Goal: Transaction & Acquisition: Purchase product/service

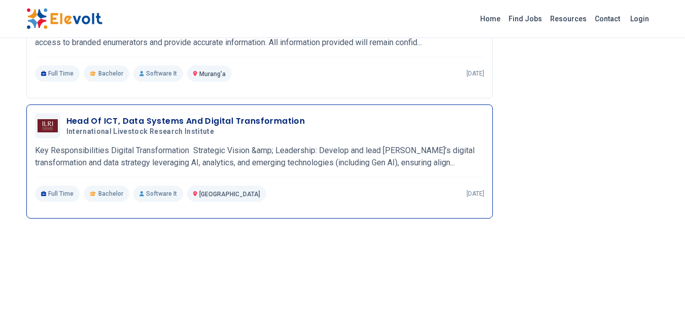
scroll to position [998, 0]
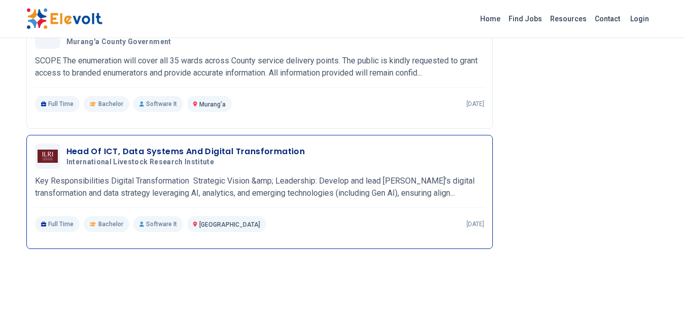
click at [187, 158] on h3 "Head Of ICT, Data Systems And Digital Transformation" at bounding box center [185, 152] width 239 height 12
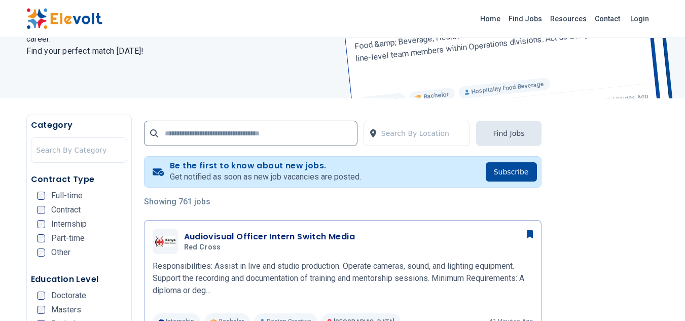
scroll to position [101, 0]
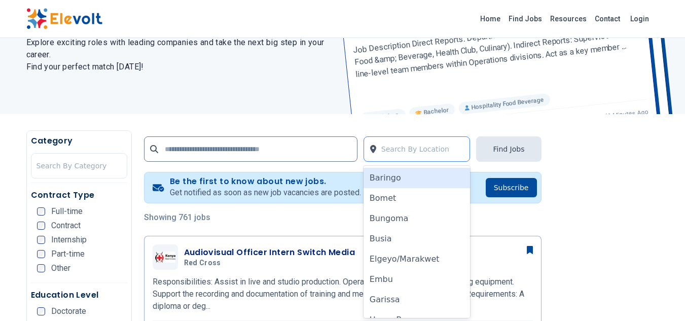
click at [399, 146] on div at bounding box center [423, 149] width 84 height 20
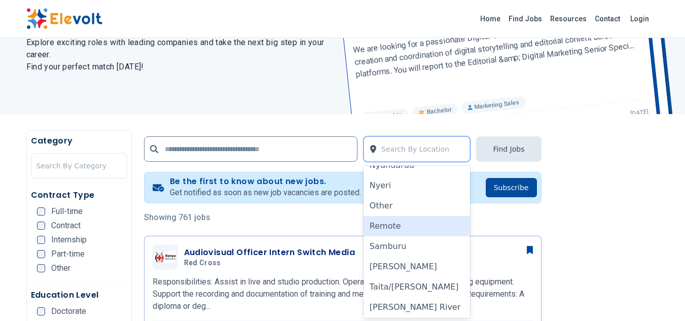
scroll to position [694, 0]
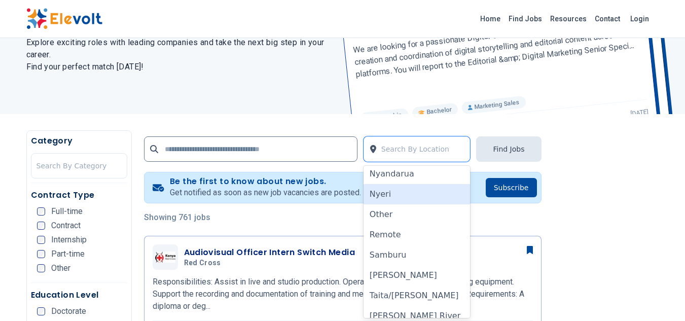
click at [286, 95] on div "761 new jobs posted The Latest Jobs in [GEOGRAPHIC_DATA] Explore exciting roles…" at bounding box center [178, 26] width 304 height 178
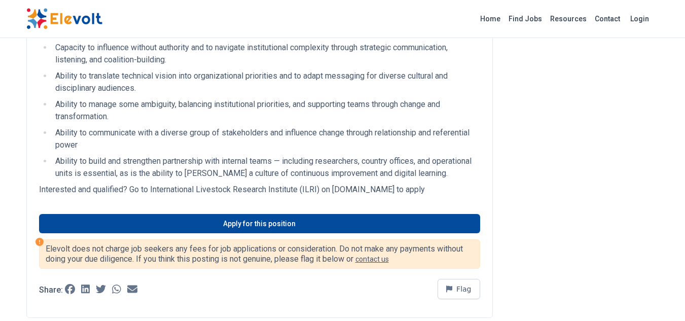
scroll to position [862, 0]
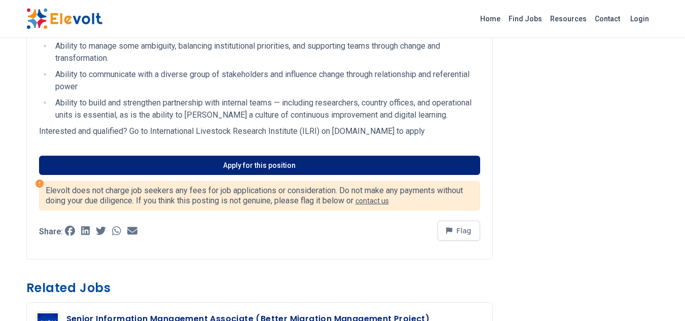
click at [242, 175] on link "Apply for this position" at bounding box center [259, 165] width 441 height 19
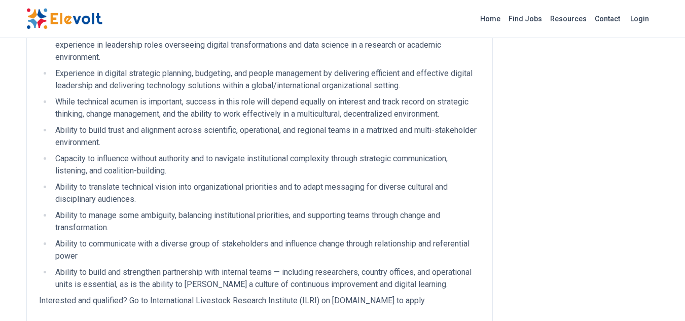
scroll to position [659, 0]
